Goal: Find specific page/section: Find specific page/section

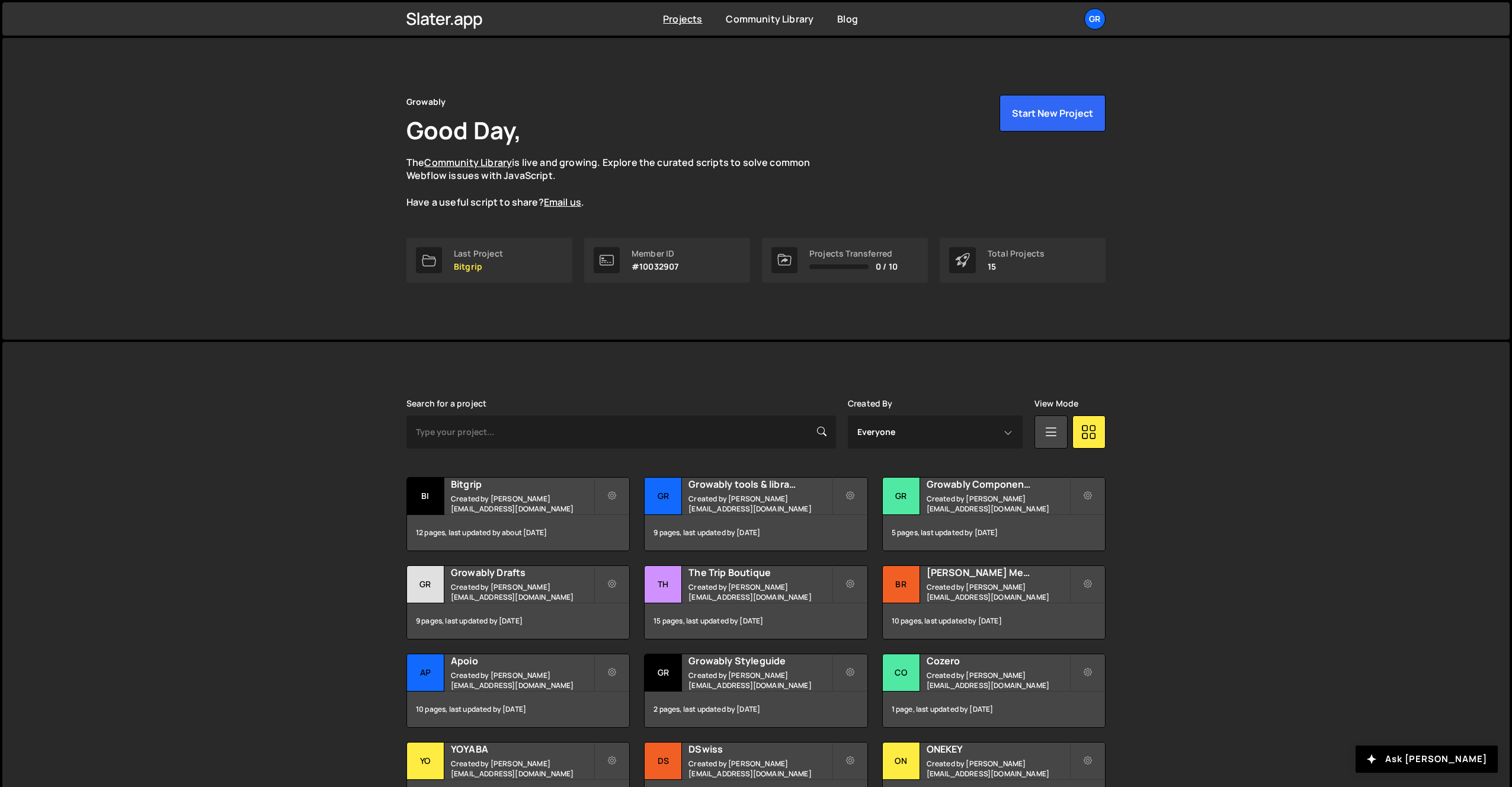
scroll to position [124, 0]
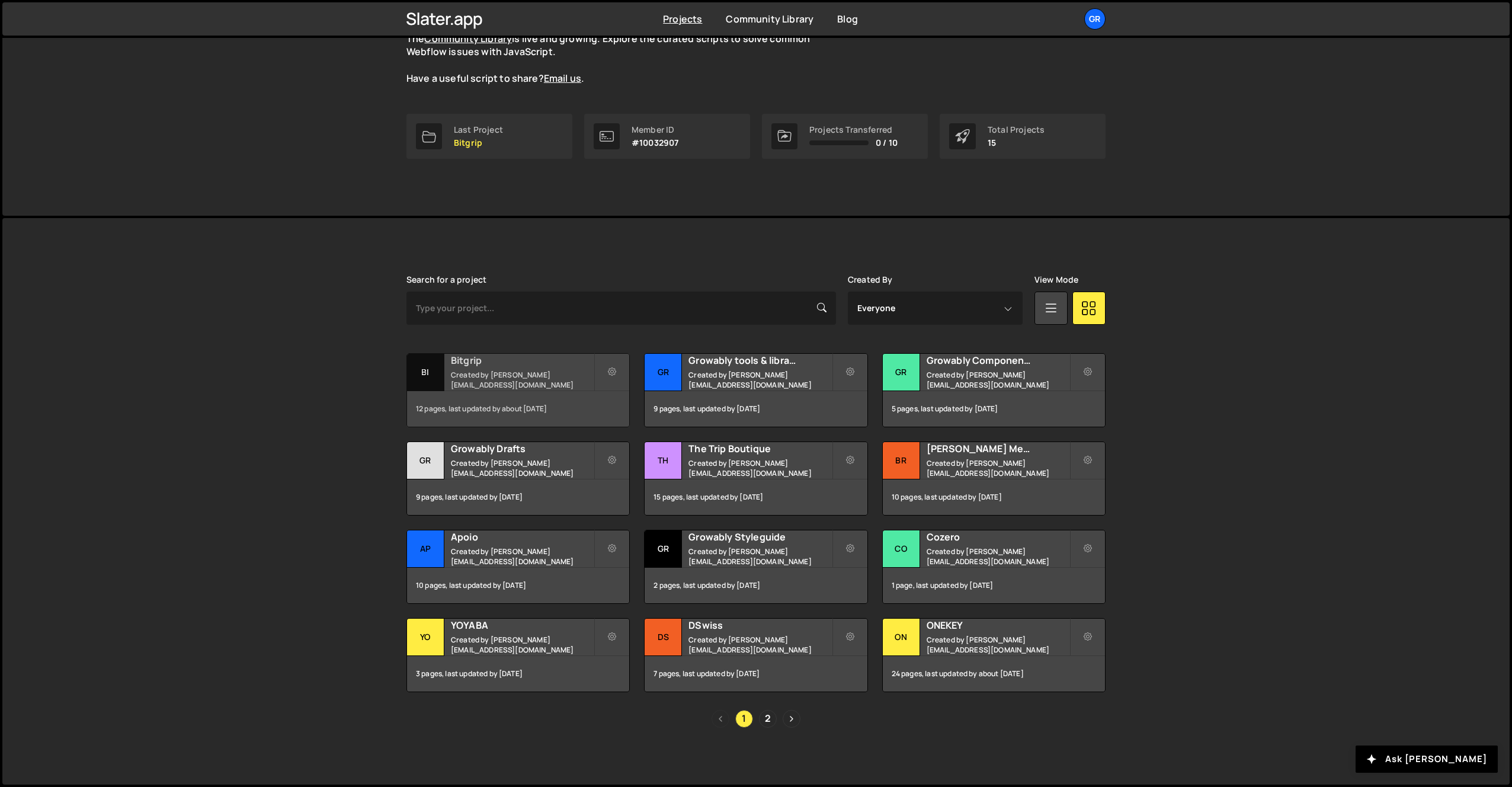
click at [519, 372] on div "Bitgrip Created by pierre@growably.de" at bounding box center [519, 372] width 223 height 37
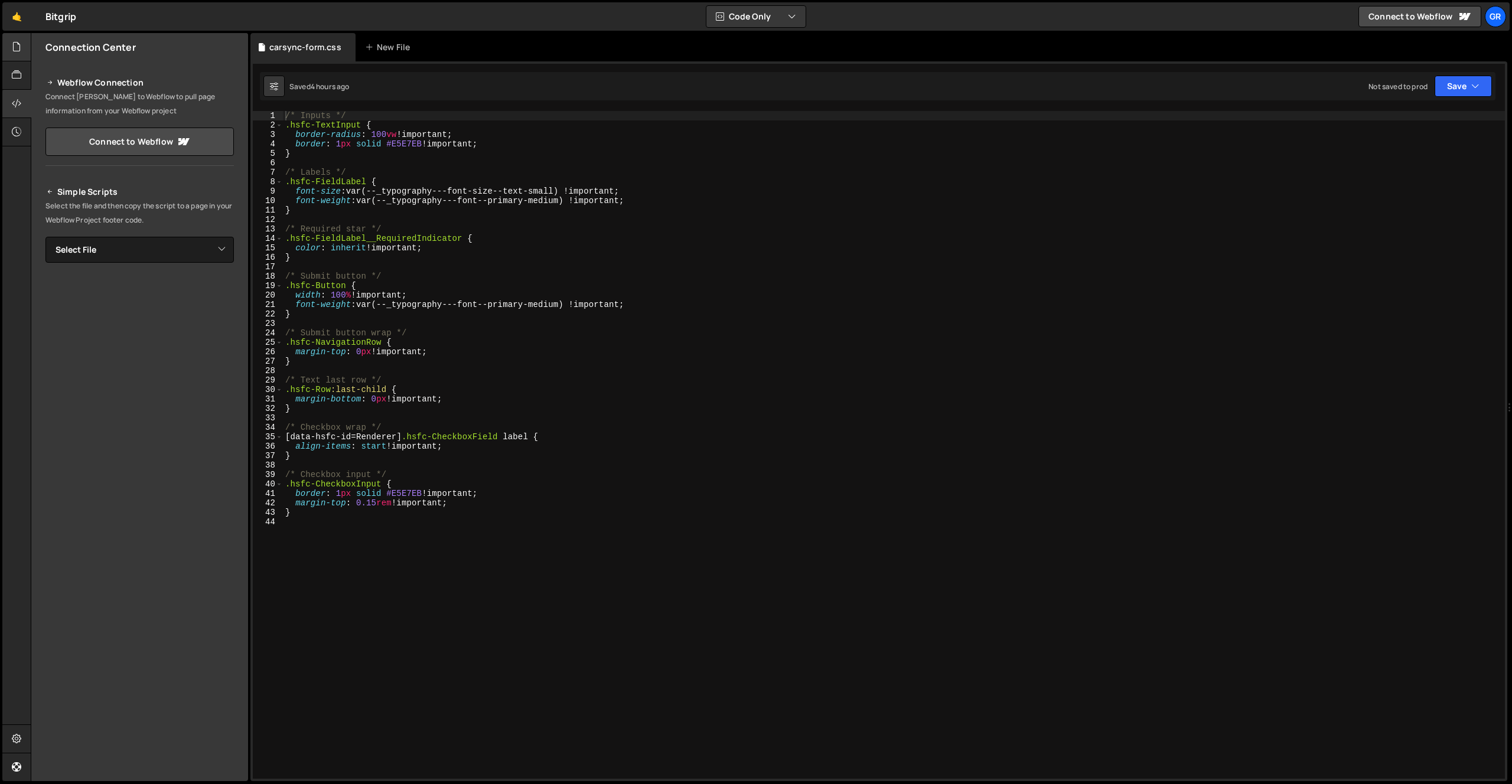
click at [23, 49] on div at bounding box center [17, 47] width 29 height 29
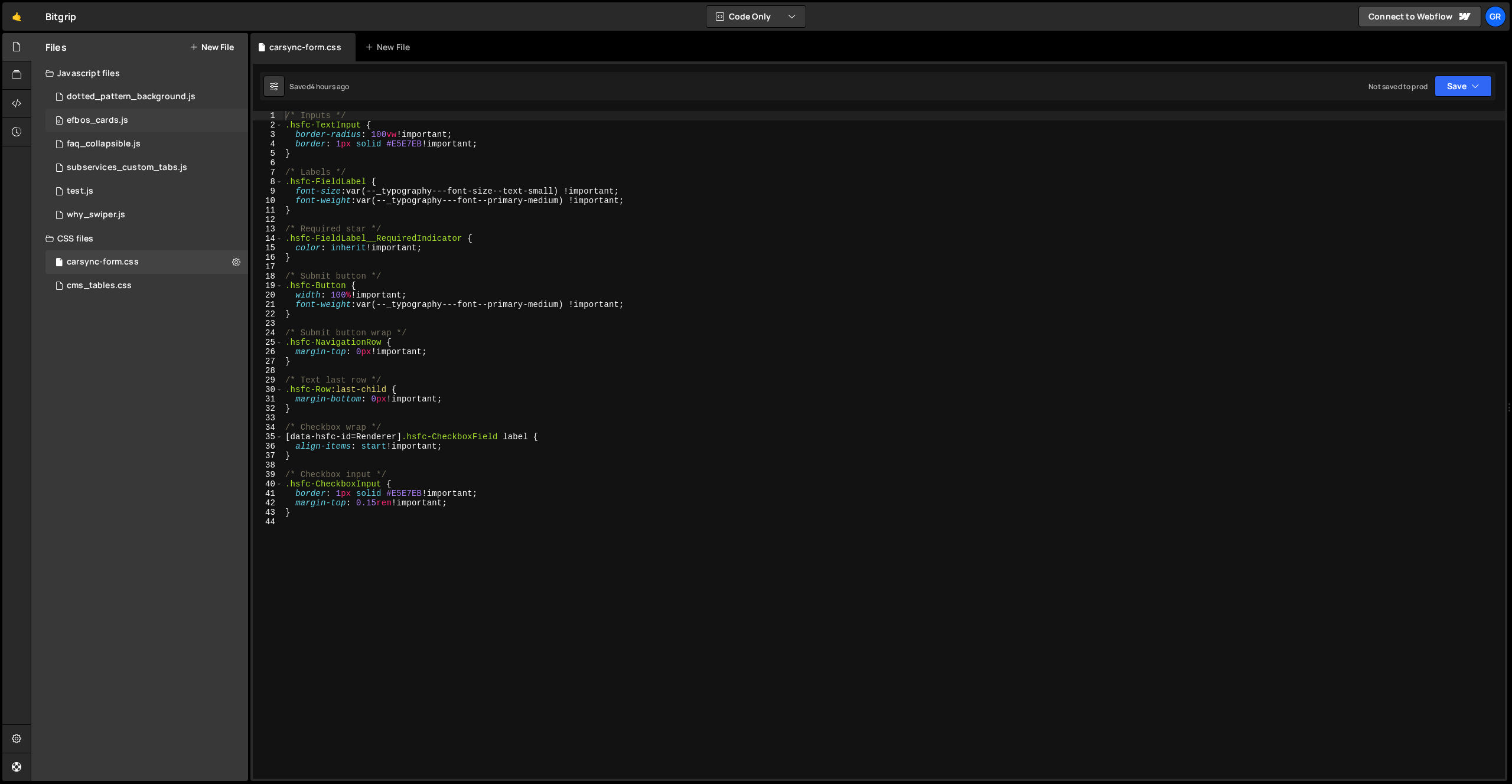
click at [142, 118] on div "0 efbos_cards.js 0" at bounding box center [146, 120] width 203 height 24
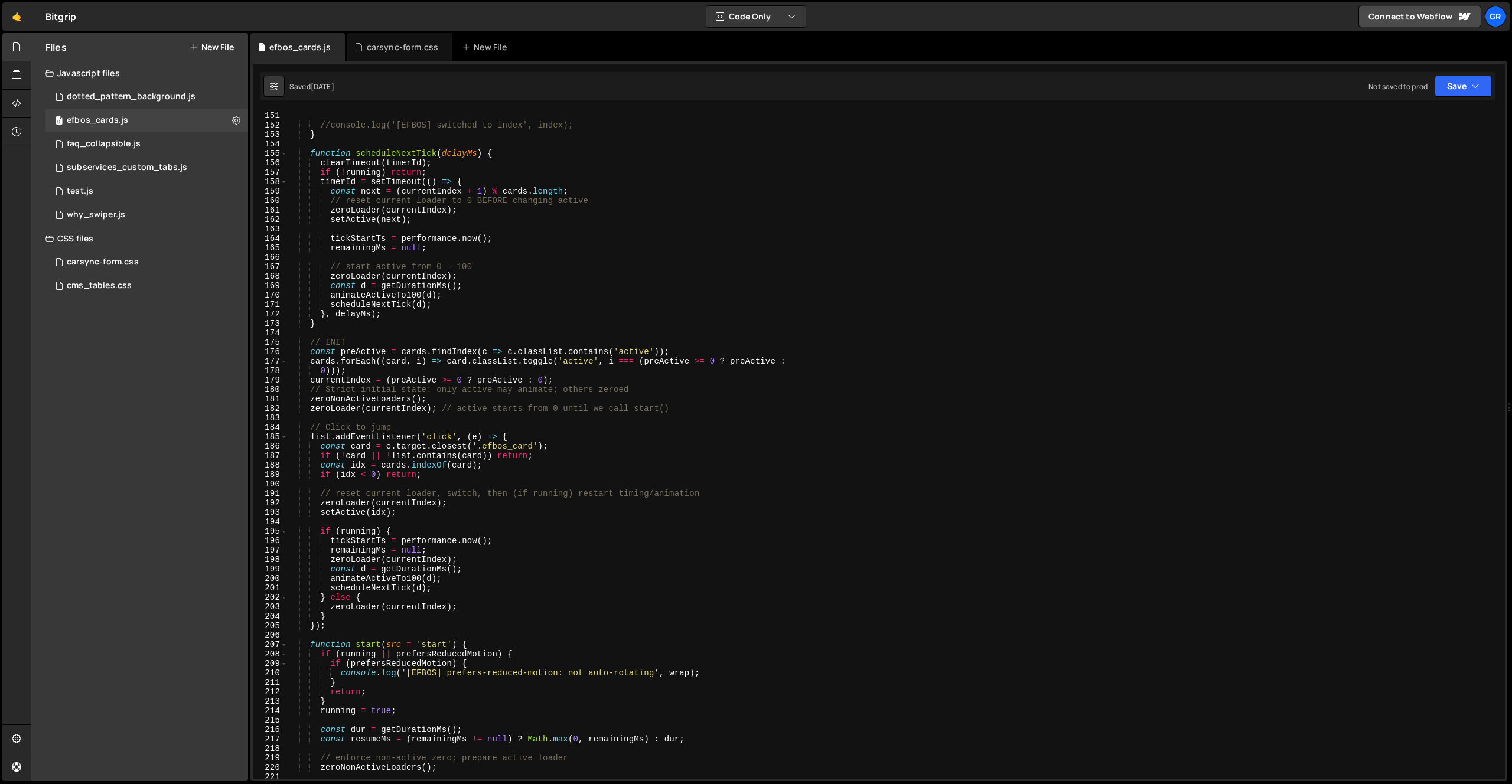
scroll to position [845, 0]
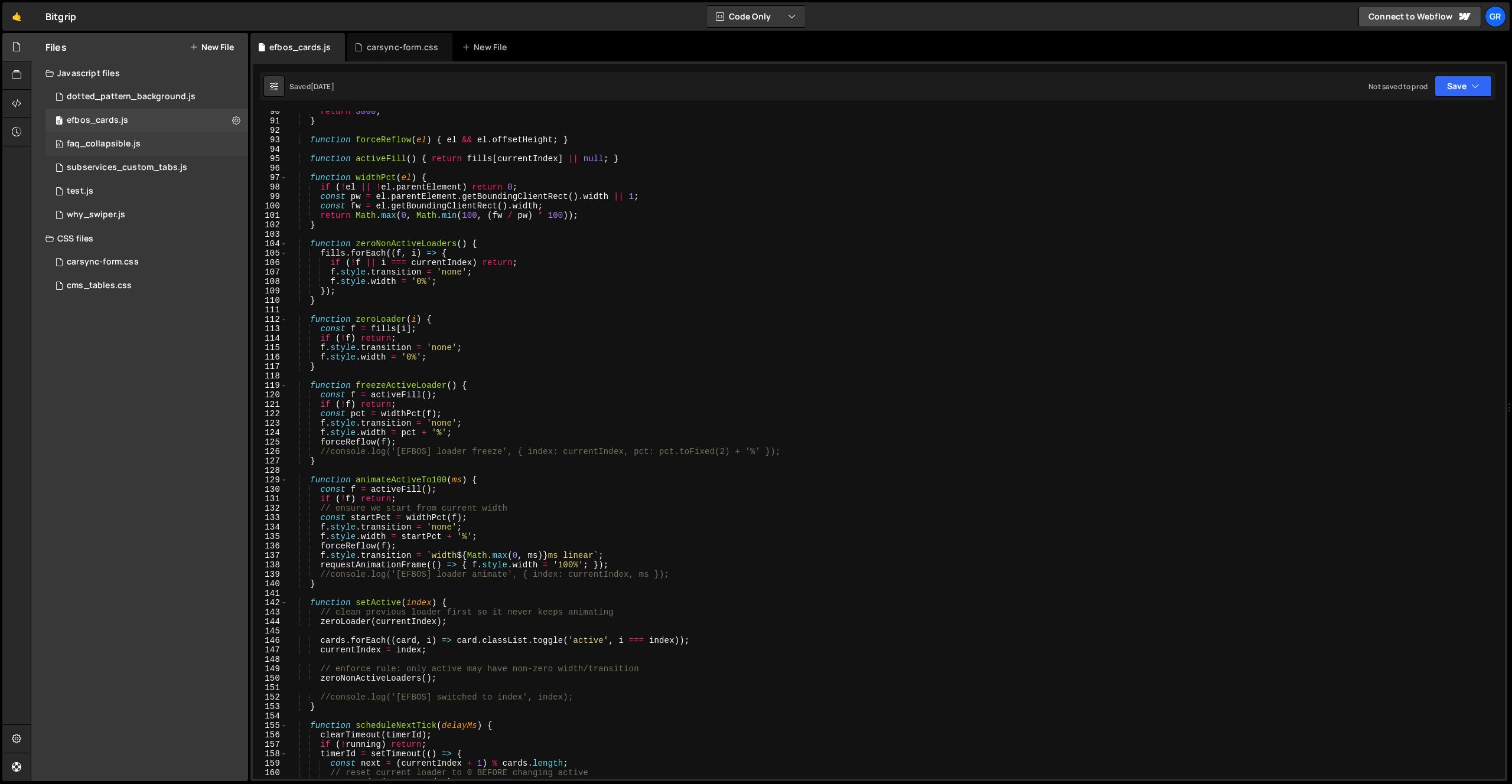
click at [160, 140] on div "0 faq_collapsible.js 0" at bounding box center [146, 144] width 203 height 24
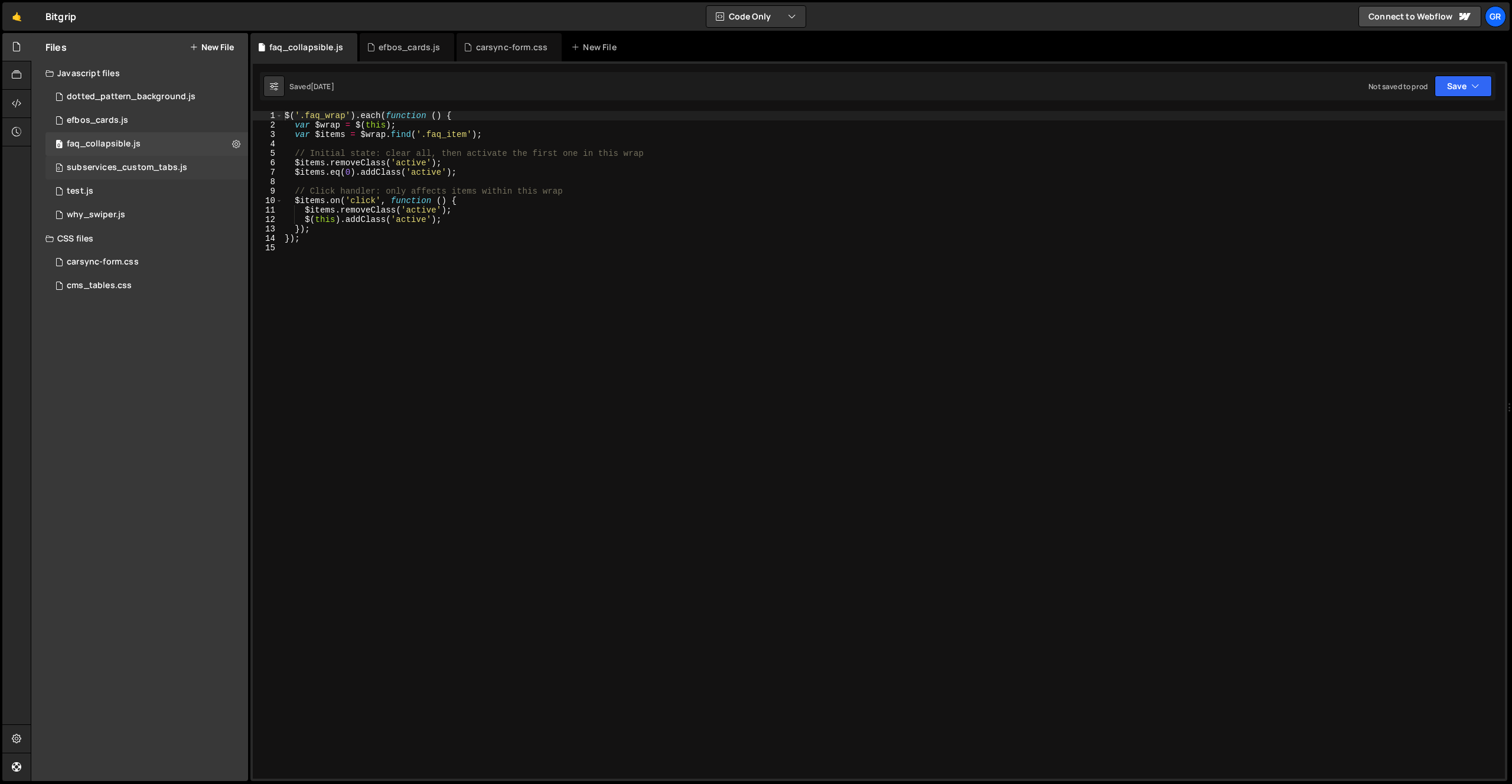
click at [144, 166] on div "subservices_custom_tabs.js" at bounding box center [126, 167] width 120 height 11
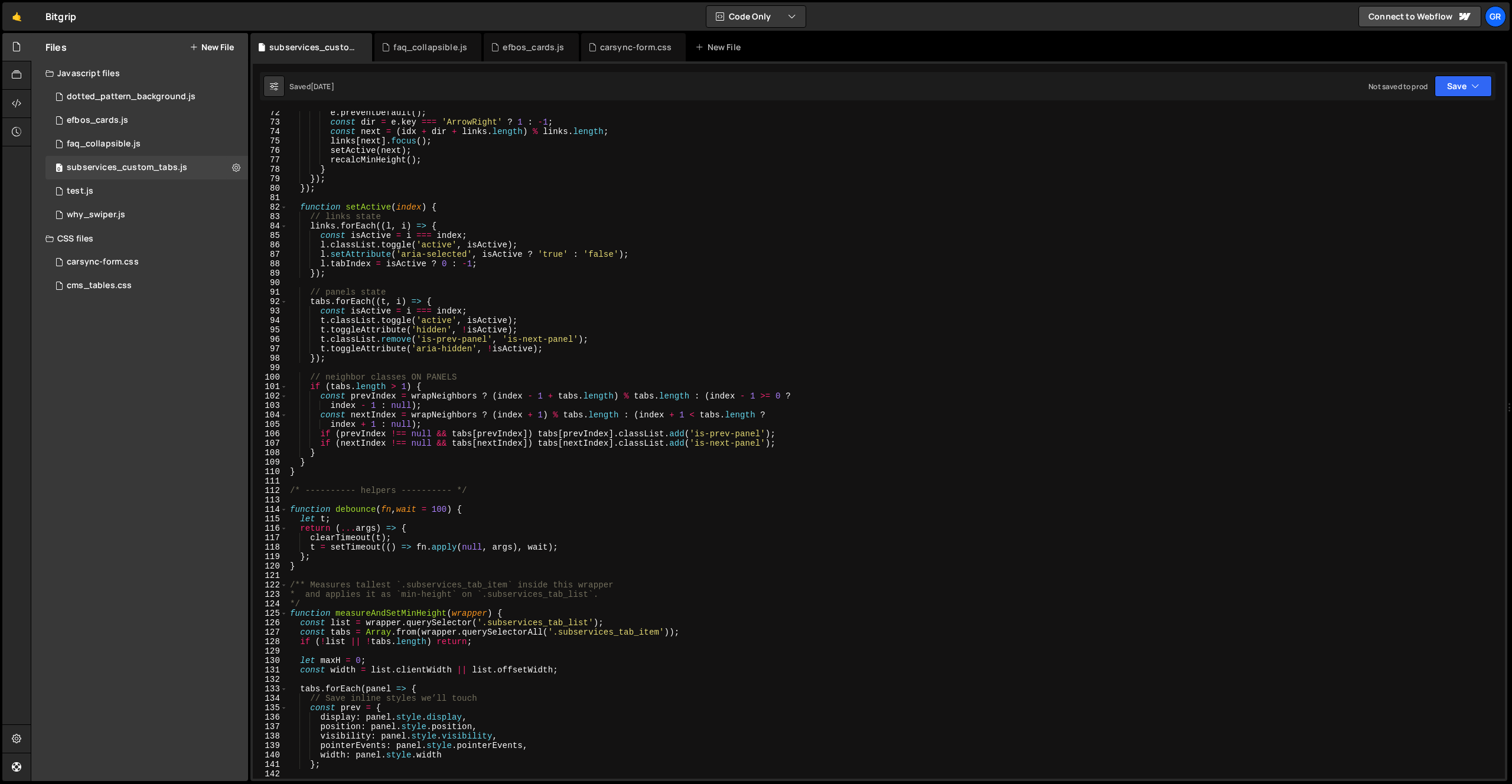
scroll to position [0, 0]
